Goal: Communication & Community: Connect with others

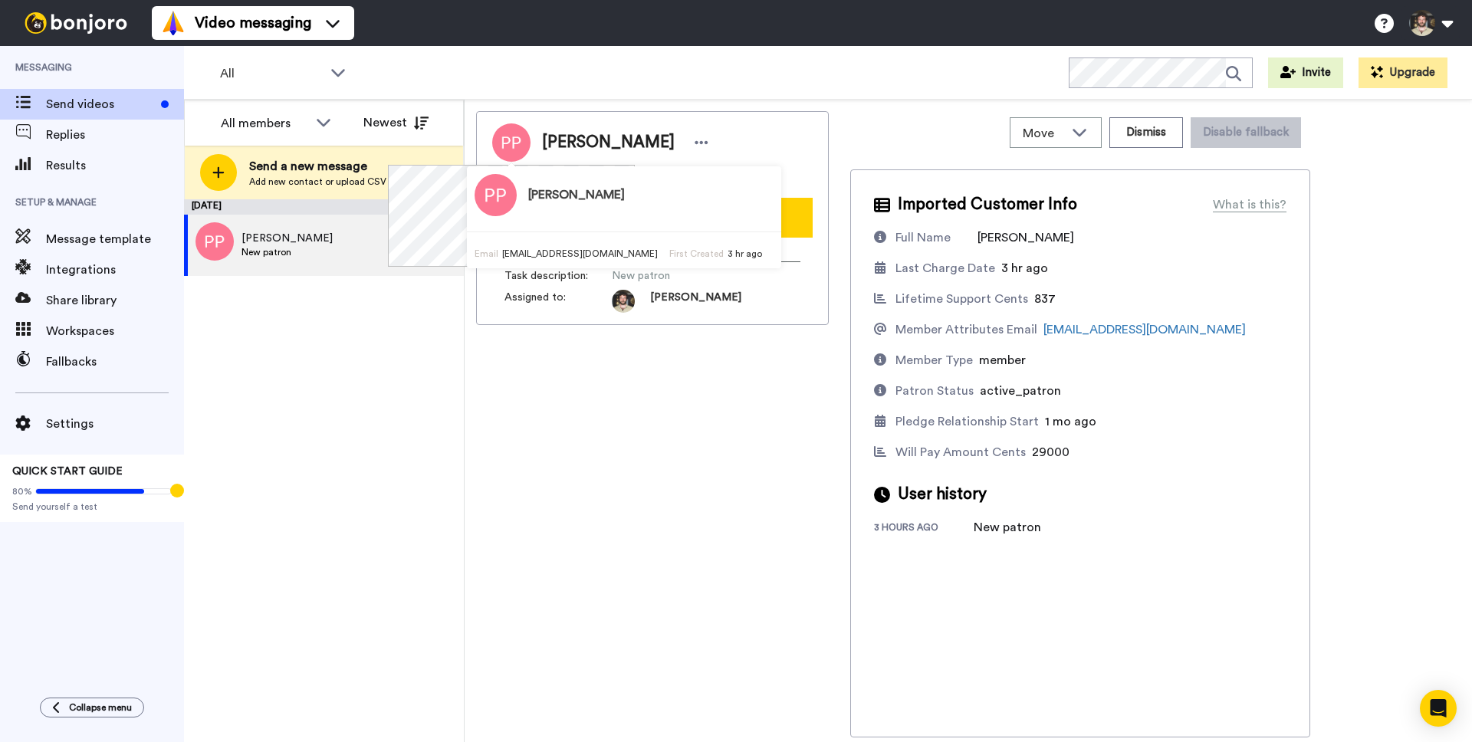
click at [283, 368] on div "September 21 Prianca Pillay New patron 3 hr ago" at bounding box center [324, 470] width 280 height 543
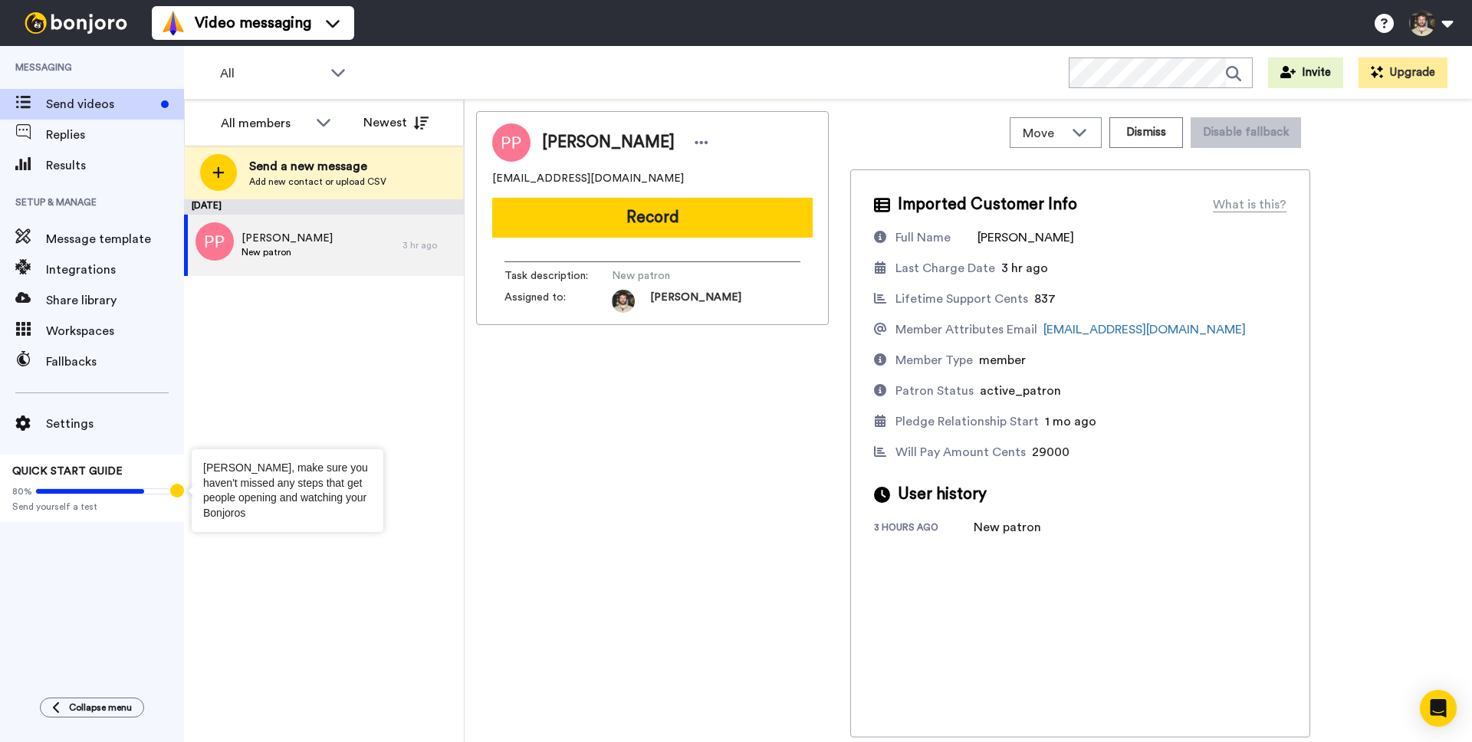
click at [175, 488] on div "Tooltip anchor" at bounding box center [177, 491] width 14 height 14
click at [150, 492] on span at bounding box center [103, 491] width 136 height 6
click at [41, 508] on span "Send yourself a test" at bounding box center [91, 507] width 159 height 12
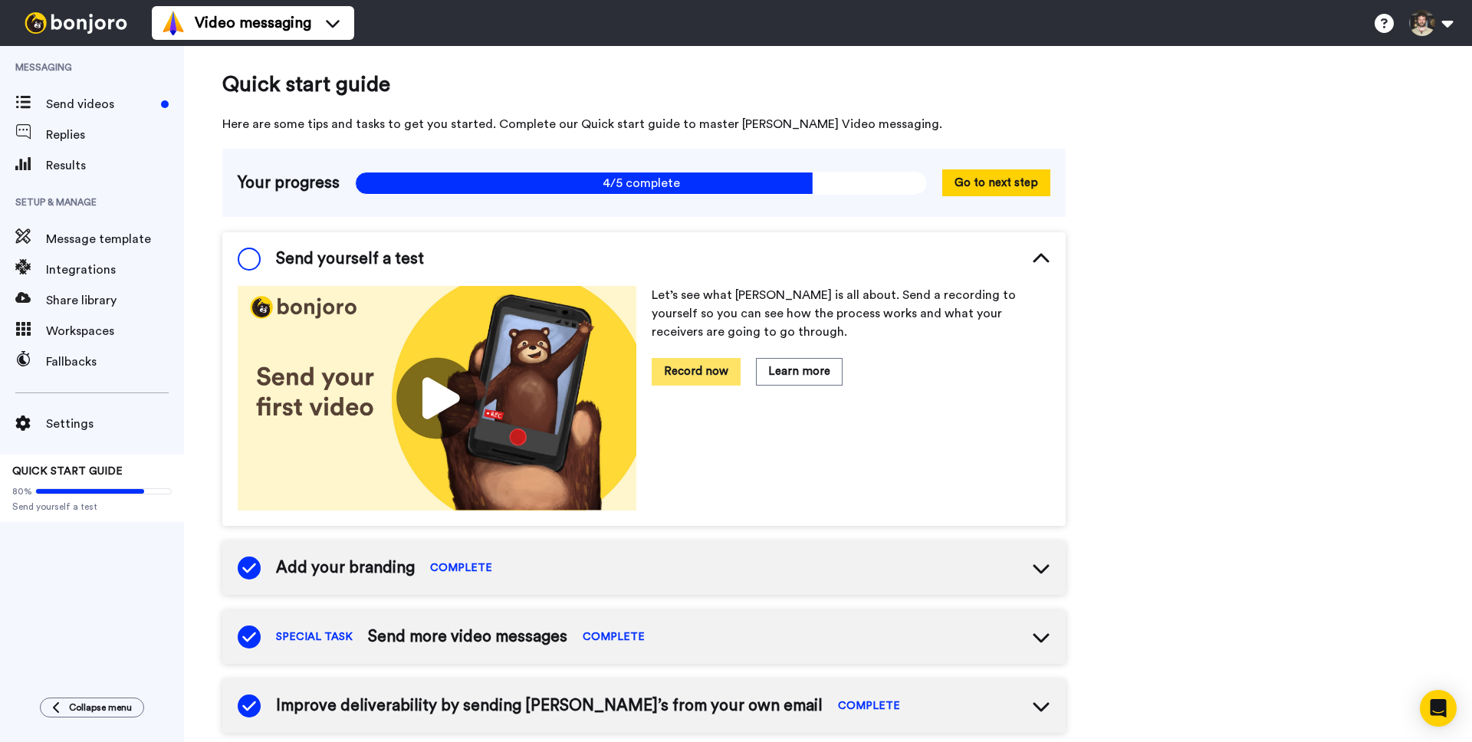
click at [732, 371] on button "Record now" at bounding box center [696, 371] width 89 height 27
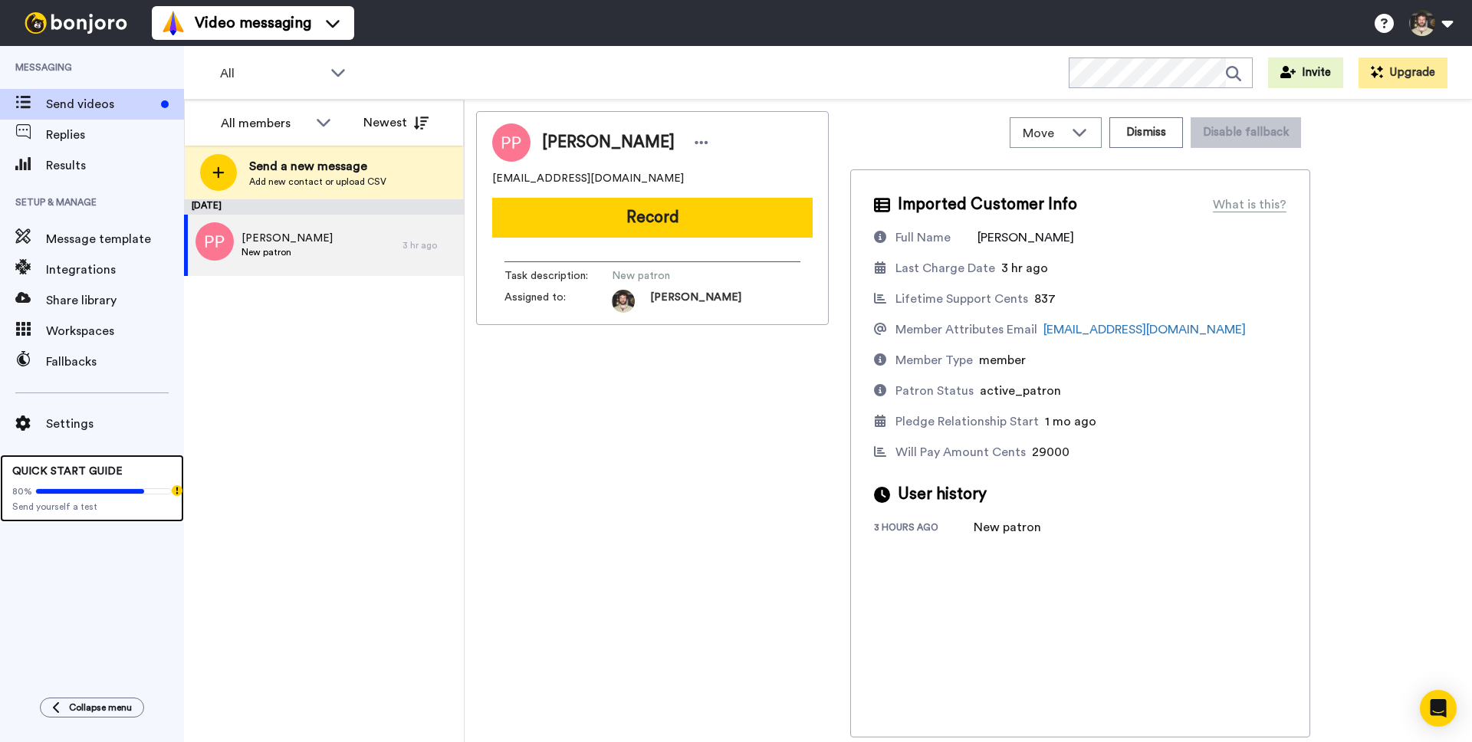
click at [127, 485] on div "80%" at bounding box center [91, 491] width 159 height 12
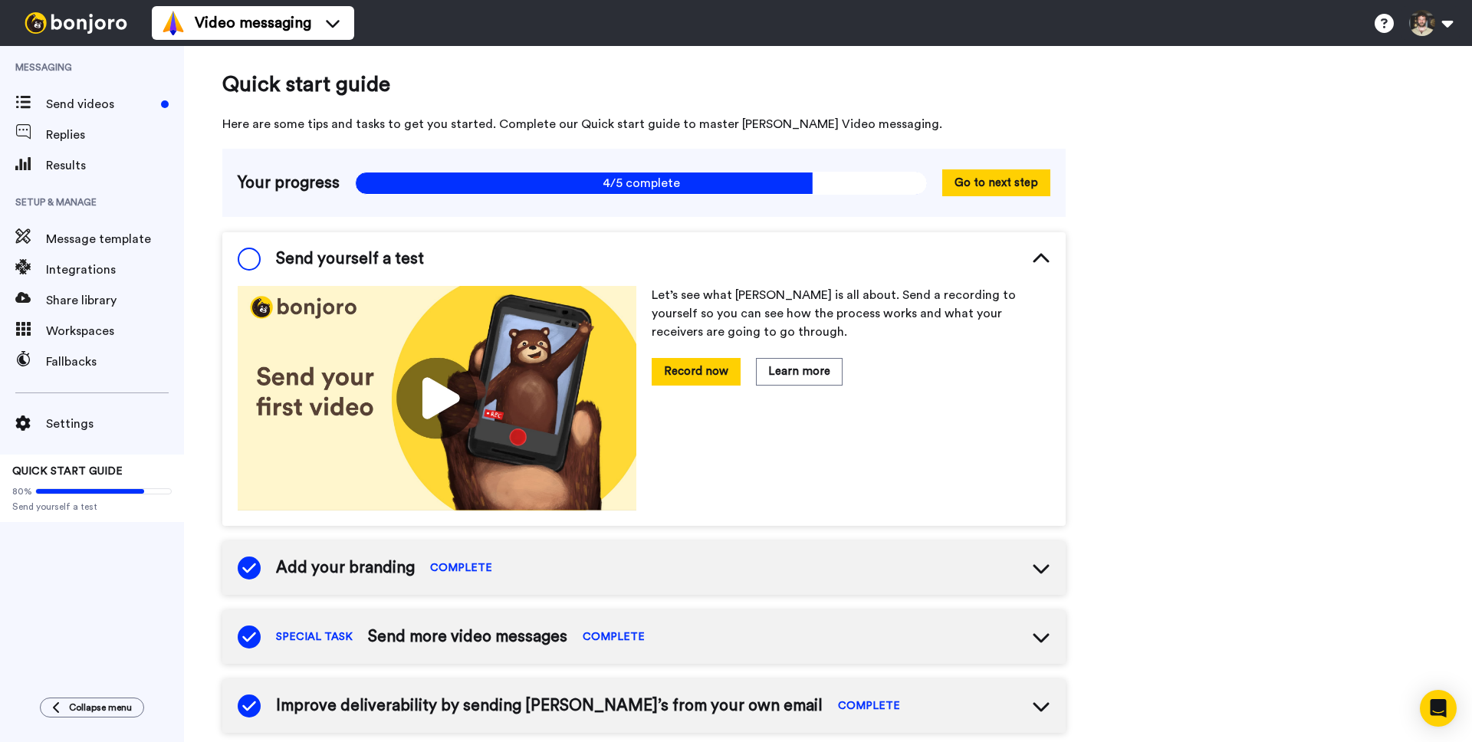
scroll to position [106, 0]
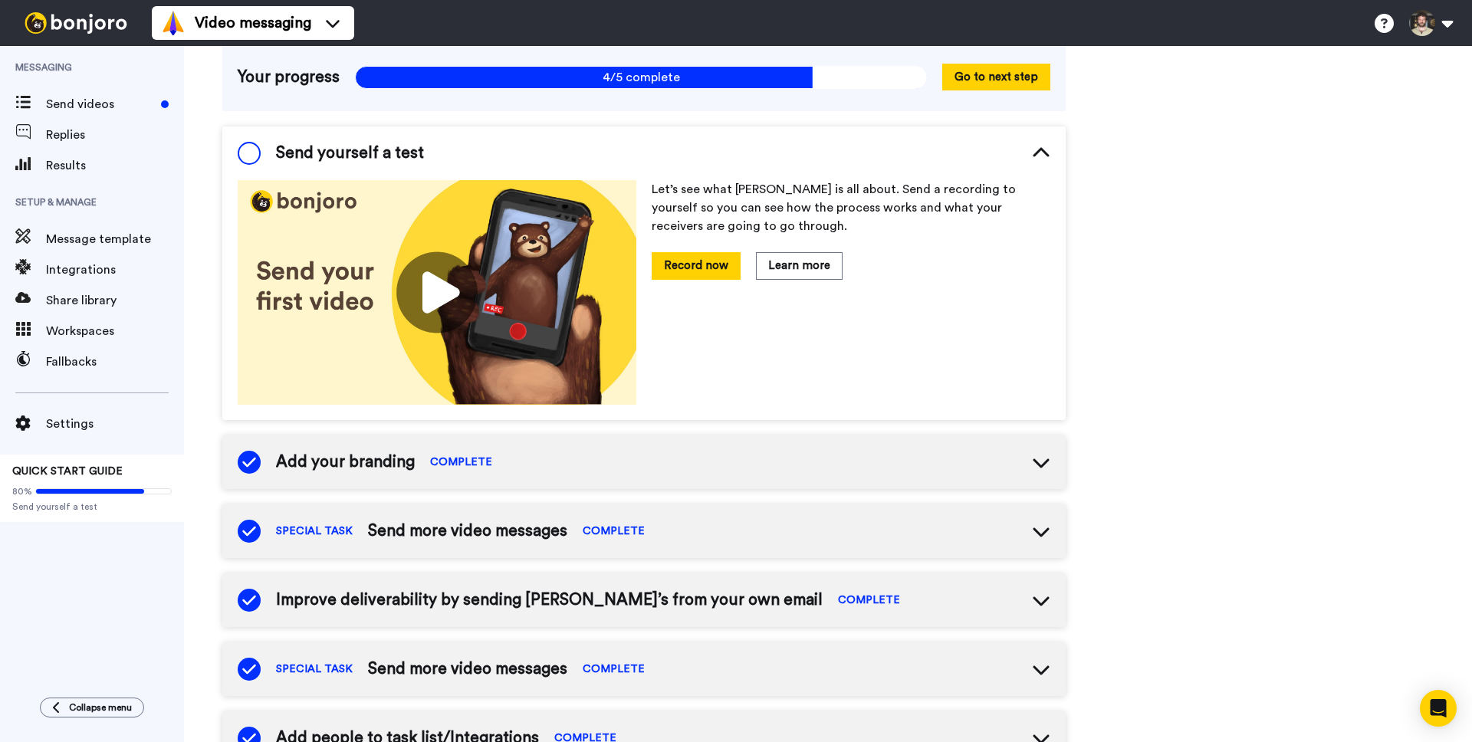
click at [371, 161] on span "Send yourself a test" at bounding box center [350, 153] width 148 height 23
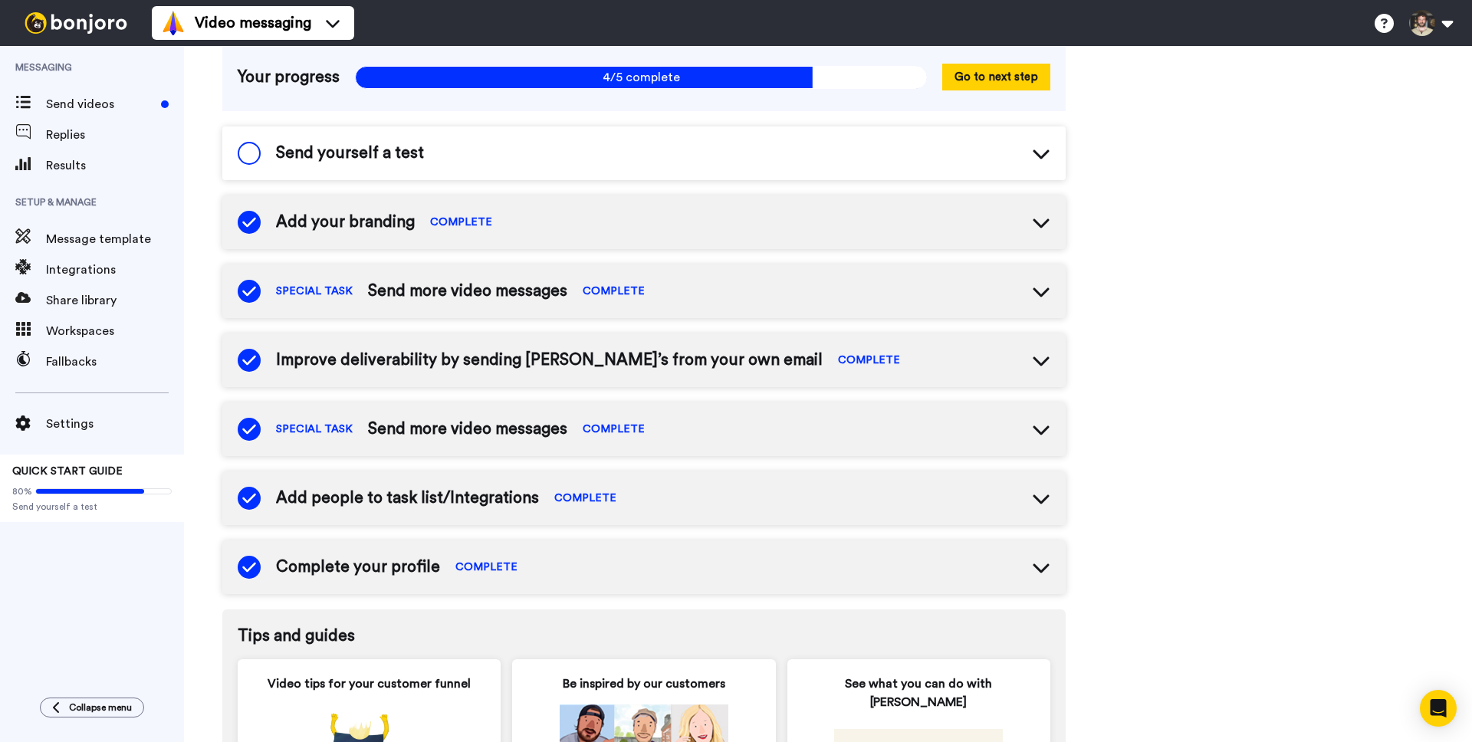
click at [487, 174] on div "Send yourself a test" at bounding box center [643, 154] width 843 height 54
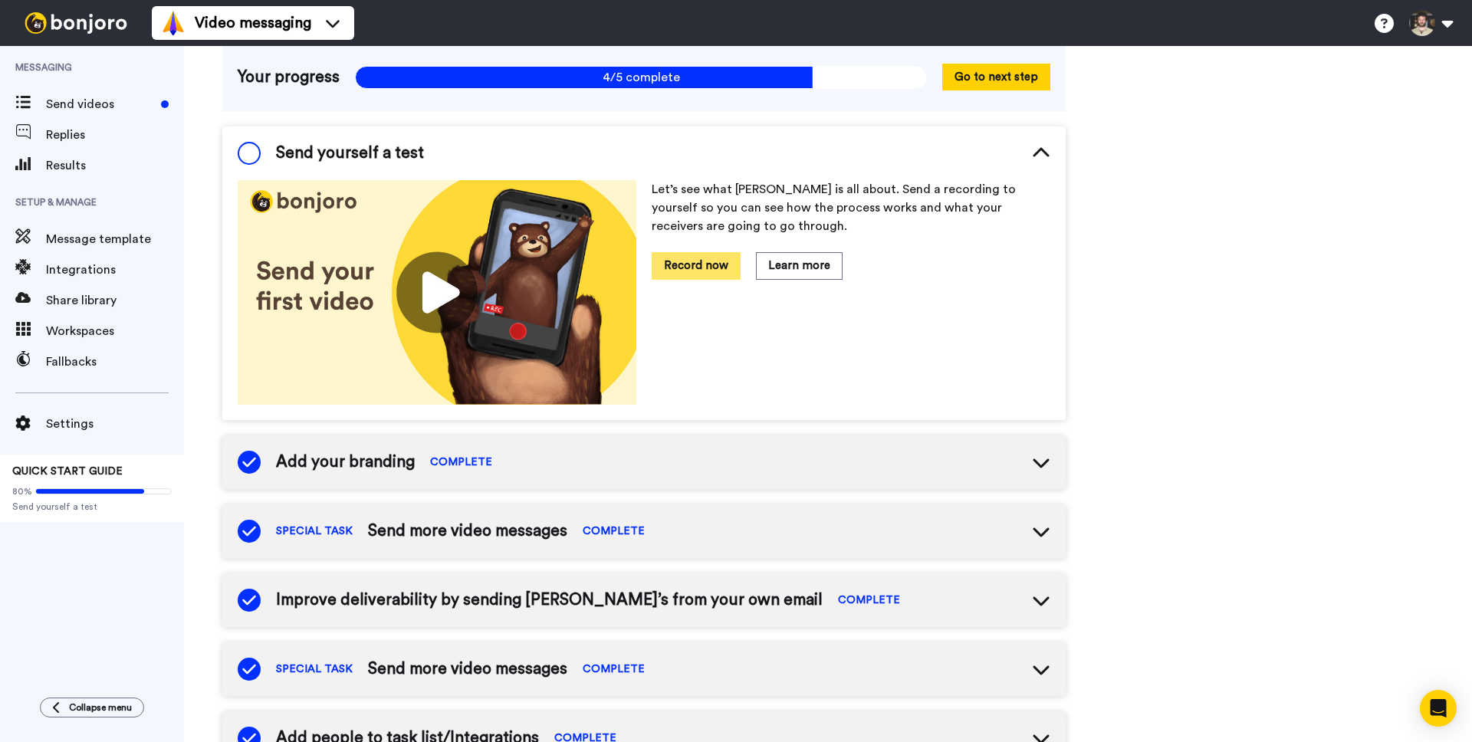
click at [685, 271] on button "Record now" at bounding box center [696, 265] width 89 height 27
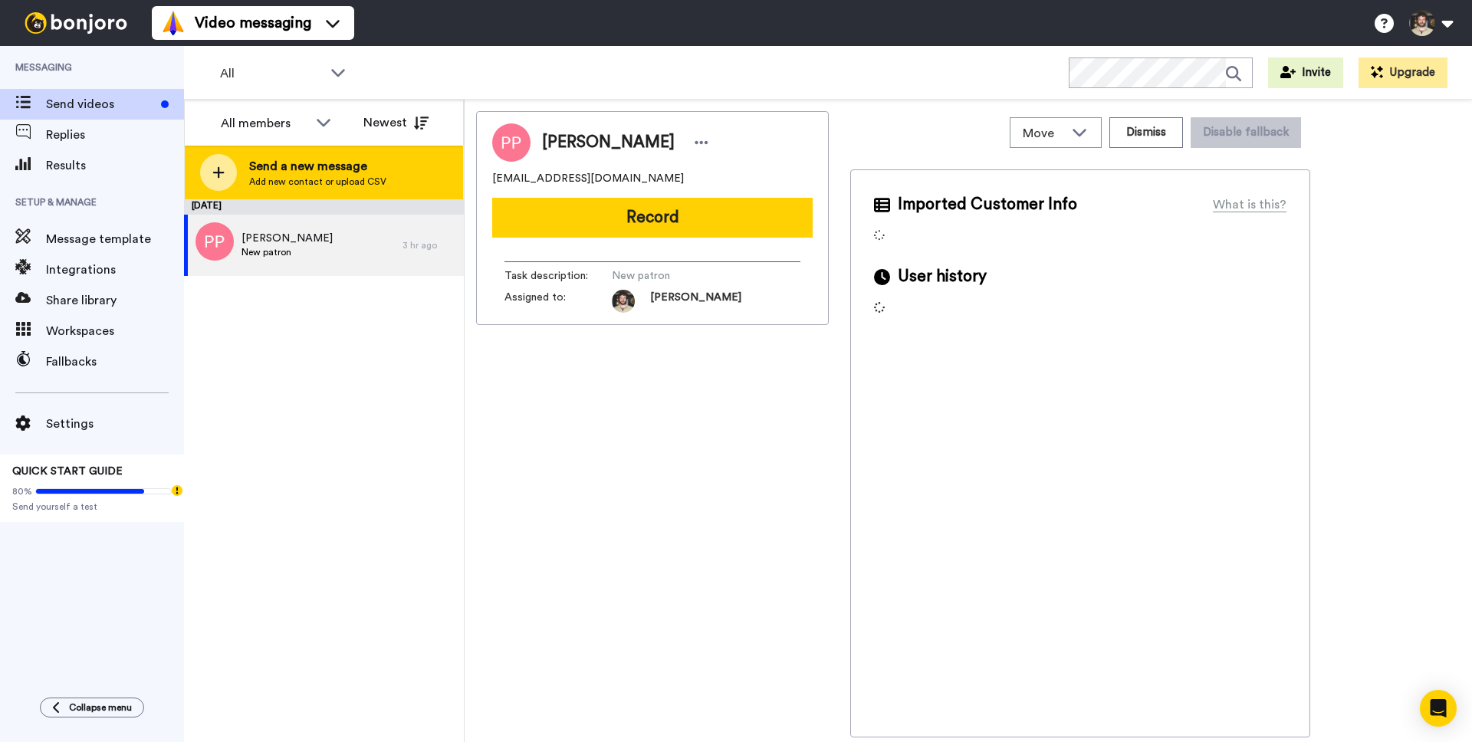
click at [347, 182] on span "Add new contact or upload CSV" at bounding box center [317, 182] width 137 height 12
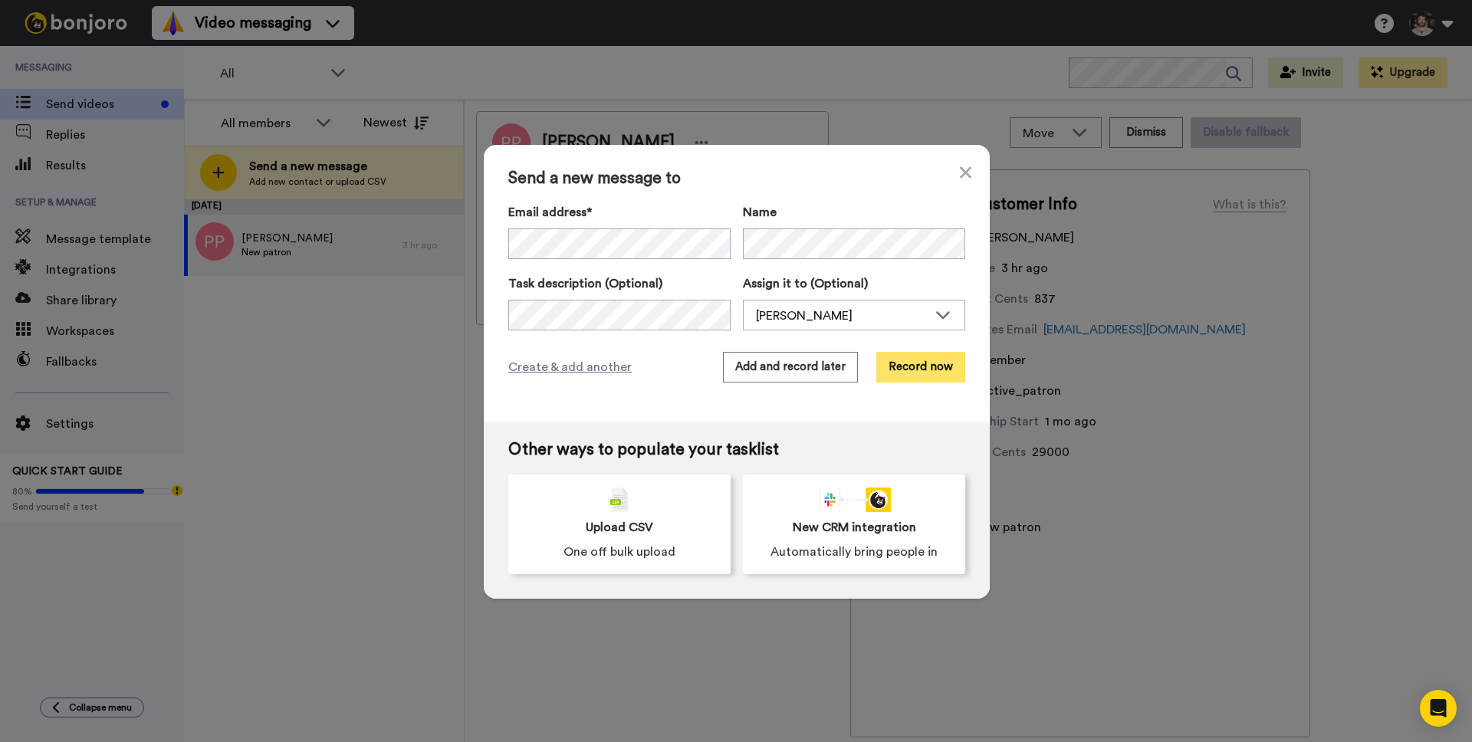
click at [903, 359] on button "Record now" at bounding box center [920, 367] width 89 height 31
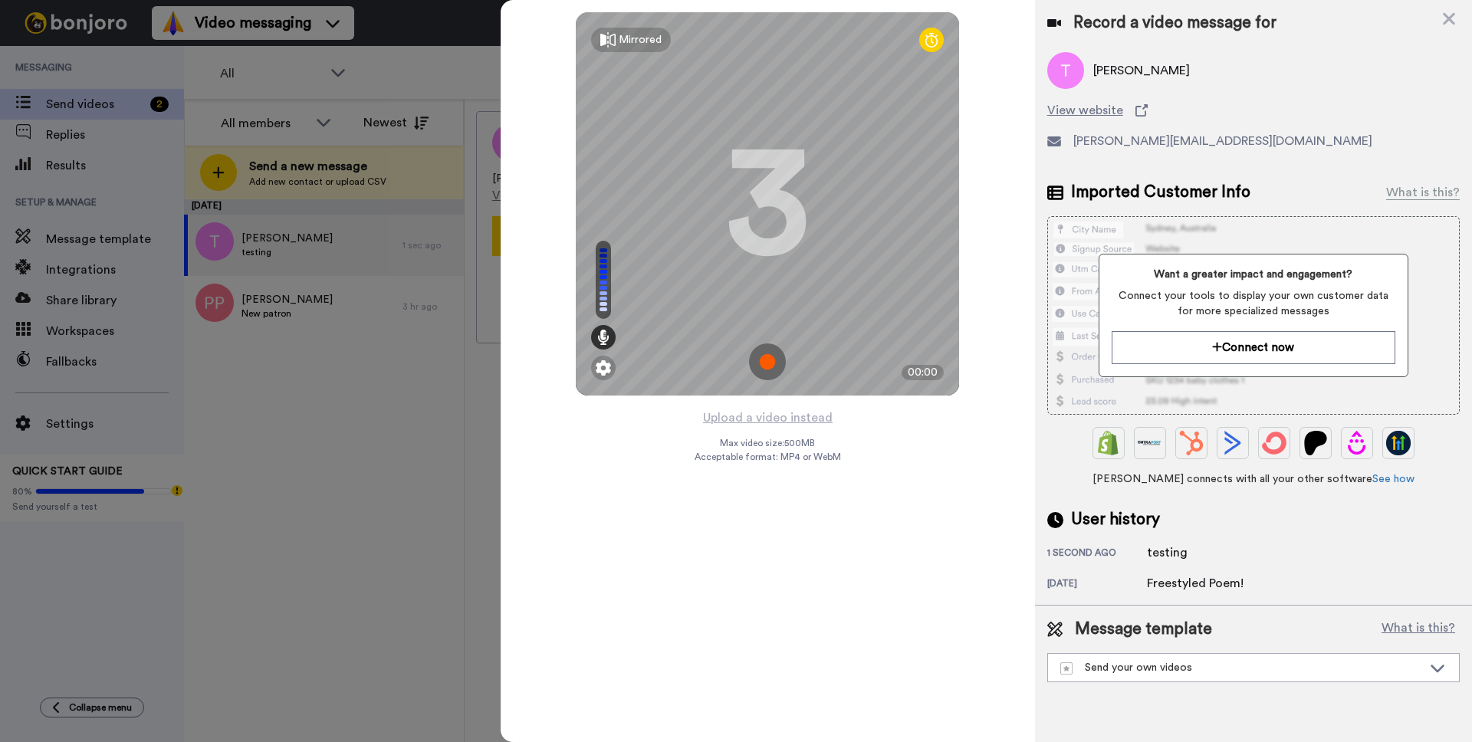
click at [774, 363] on img at bounding box center [767, 362] width 37 height 37
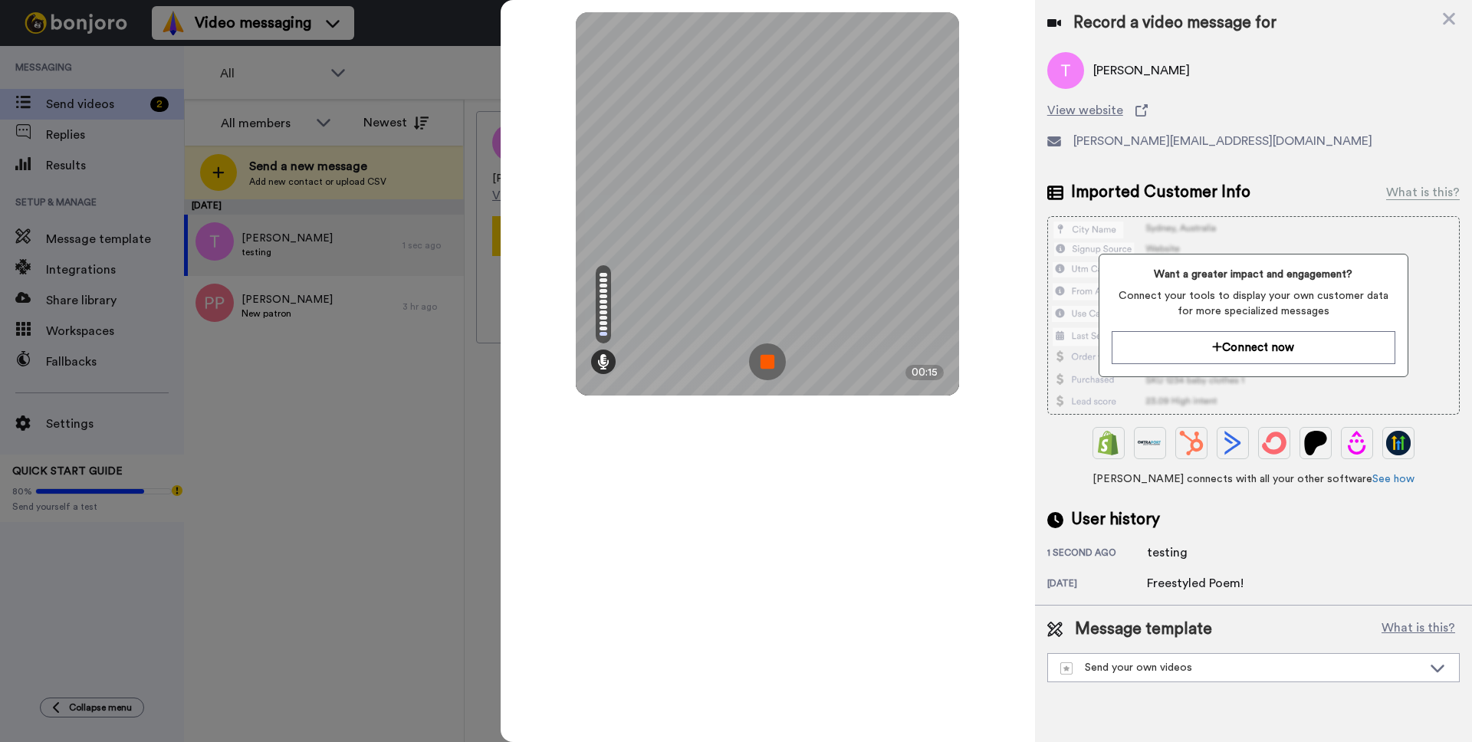
click at [770, 363] on img at bounding box center [767, 362] width 37 height 37
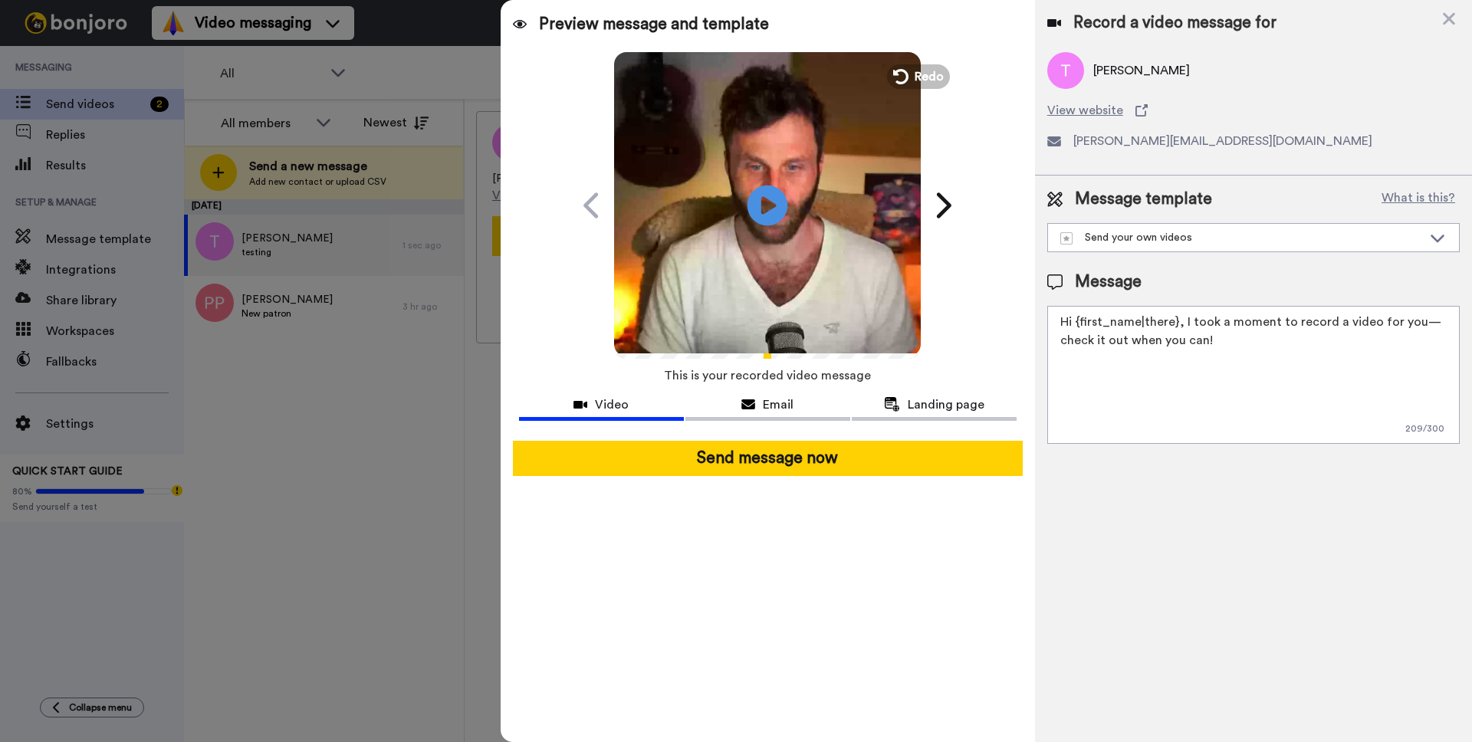
click at [761, 206] on icon "Play/Pause" at bounding box center [768, 205] width 41 height 73
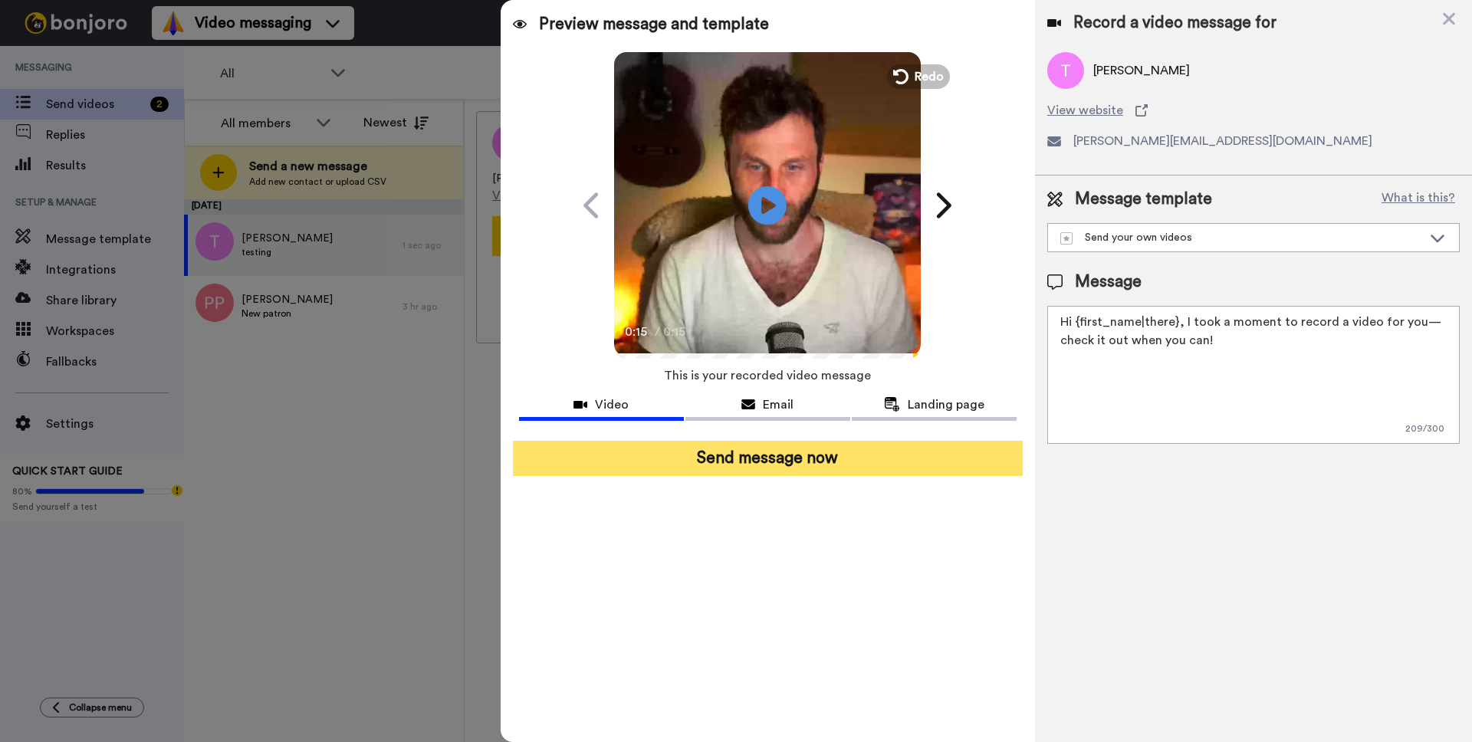
click at [760, 447] on button "Send message now" at bounding box center [768, 458] width 510 height 35
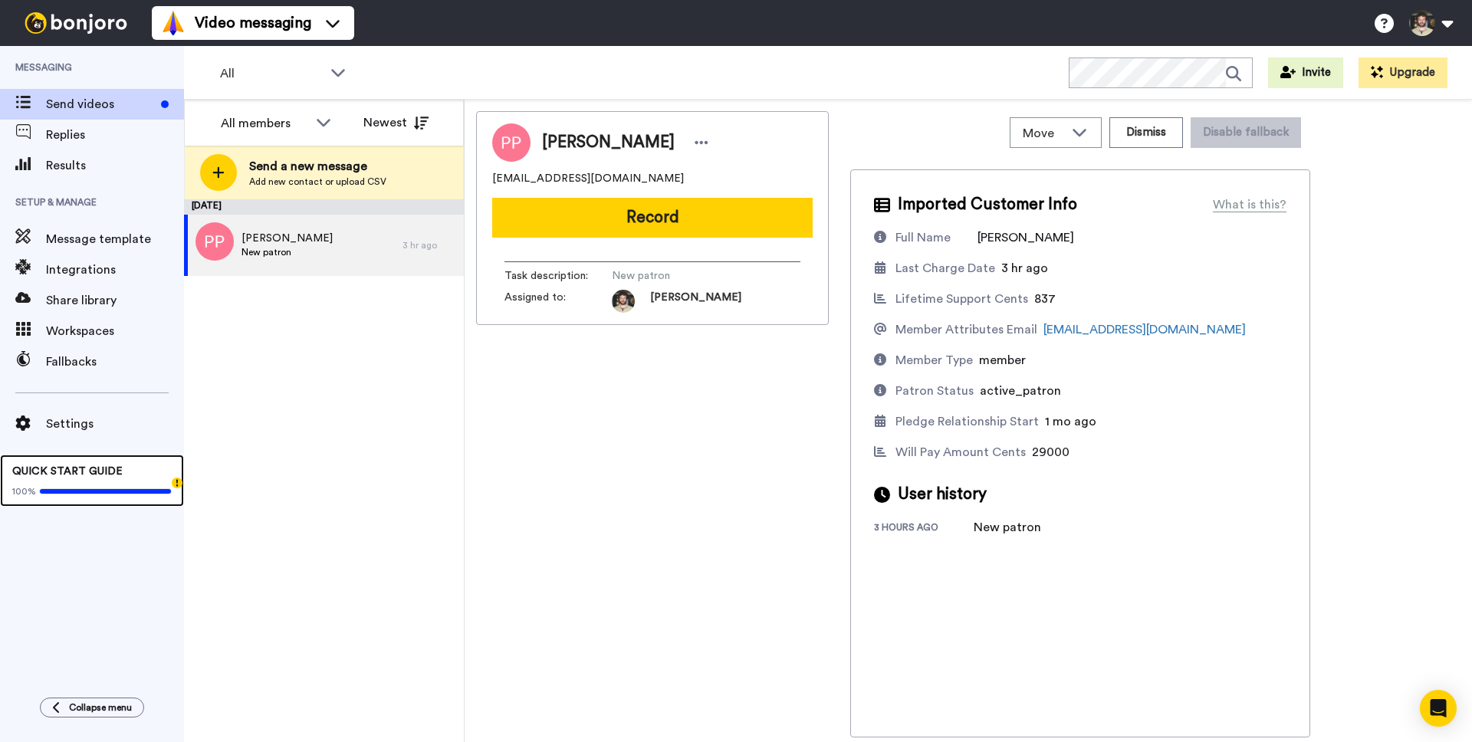
click at [130, 478] on div "QUICK START GUIDE 100%" at bounding box center [92, 481] width 184 height 52
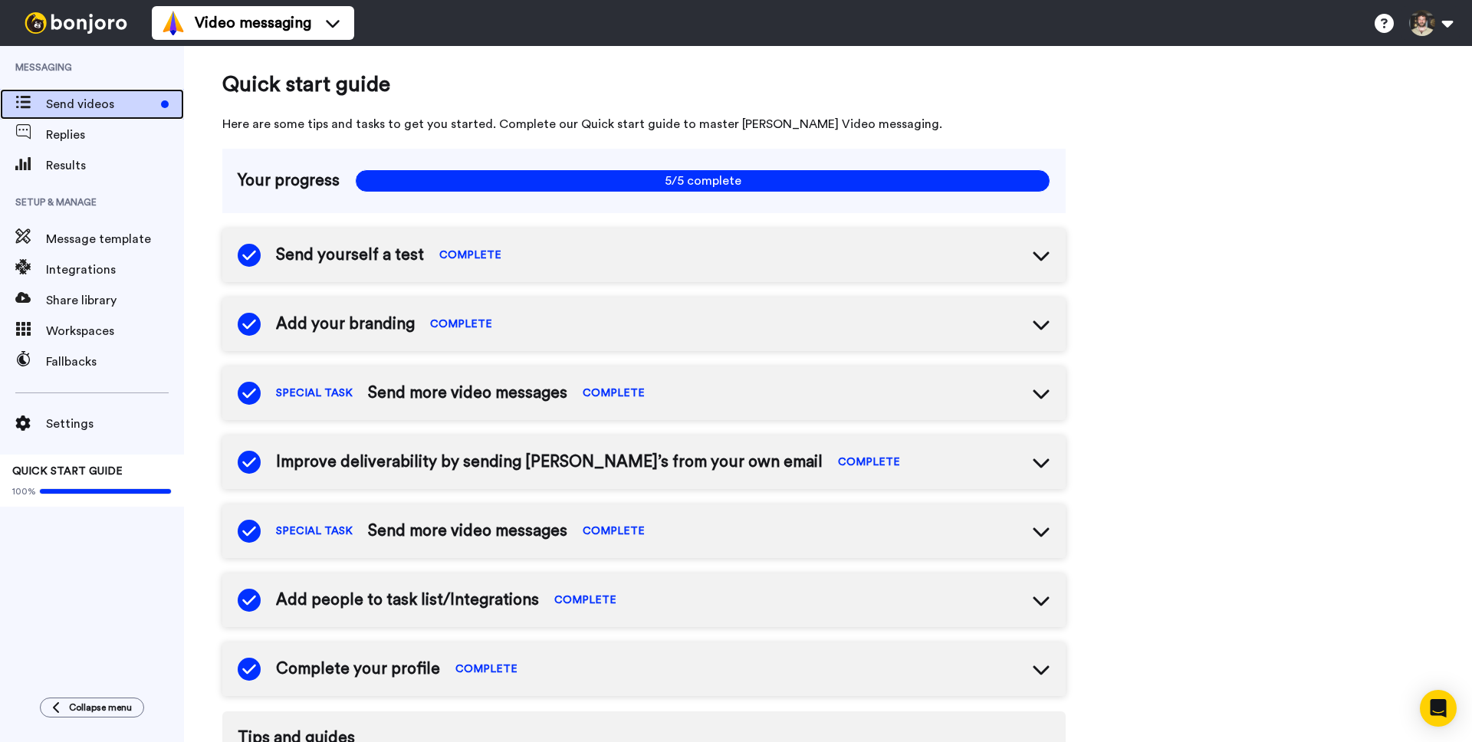
click at [55, 101] on span "Send videos" at bounding box center [100, 104] width 109 height 18
